Goal: Information Seeking & Learning: Stay updated

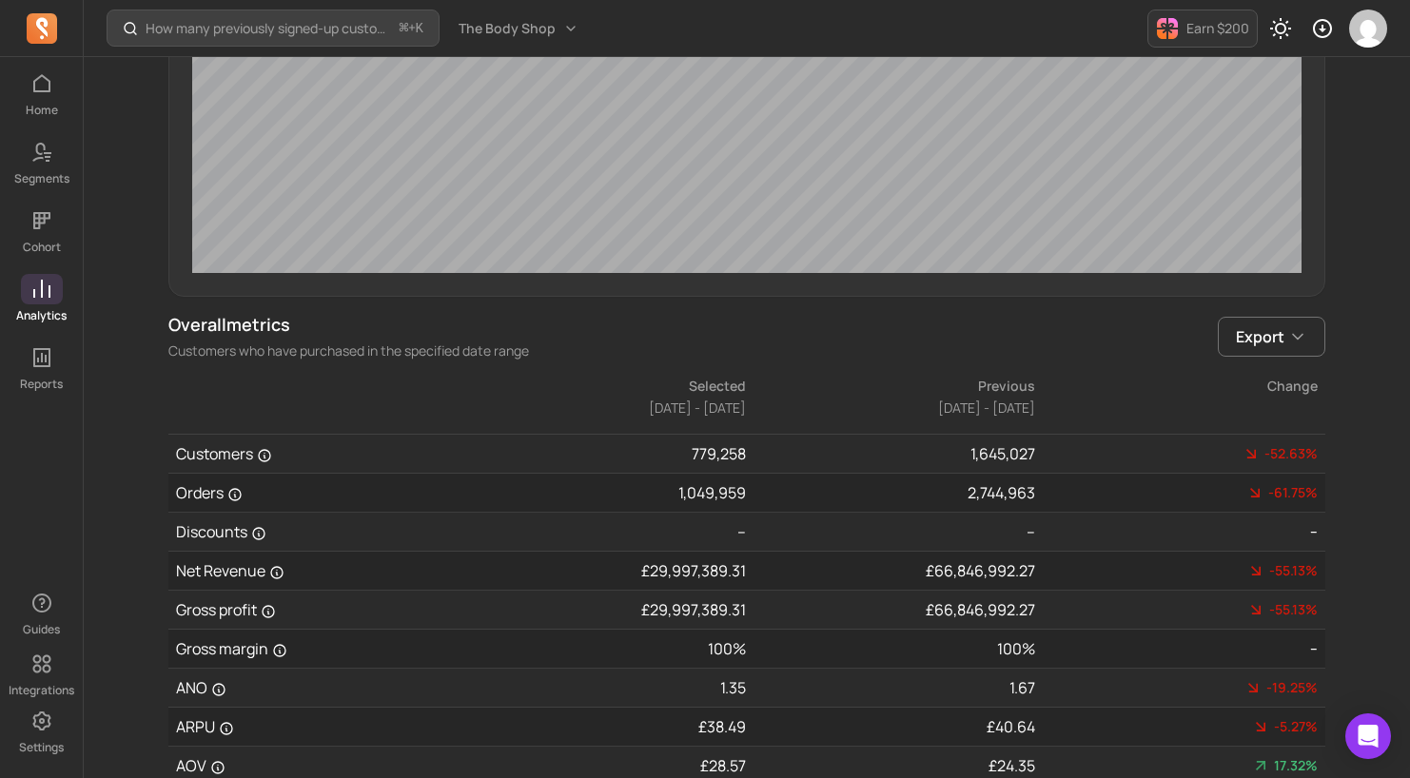
scroll to position [950, 0]
